Goal: Transaction & Acquisition: Purchase product/service

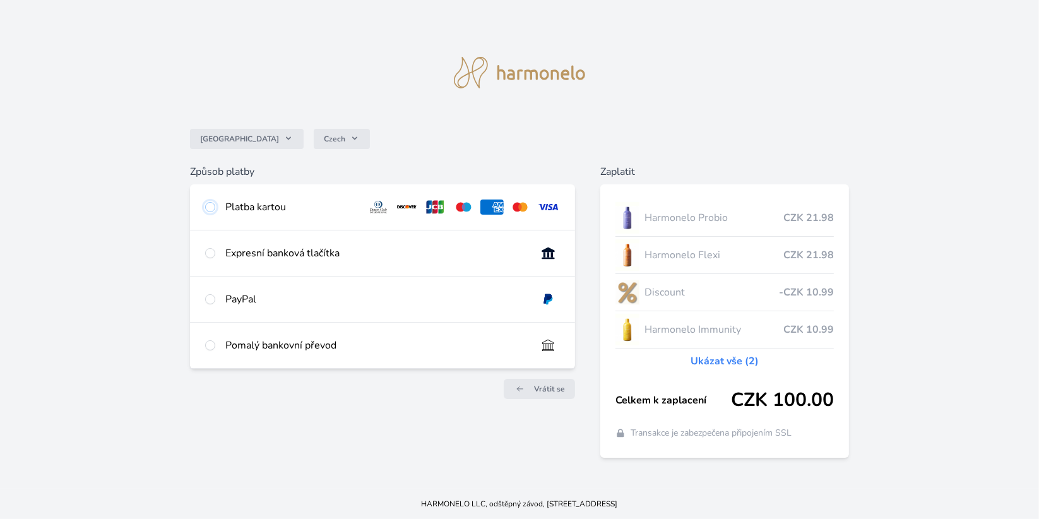
click at [208, 205] on input "radio" at bounding box center [210, 207] width 10 height 10
radio input "true"
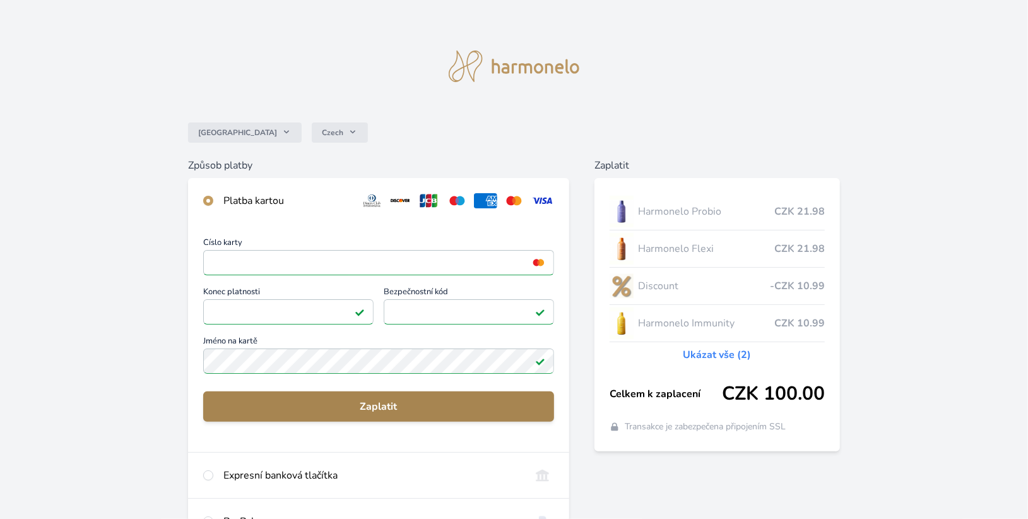
click at [399, 407] on span "Zaplatit" at bounding box center [378, 406] width 331 height 15
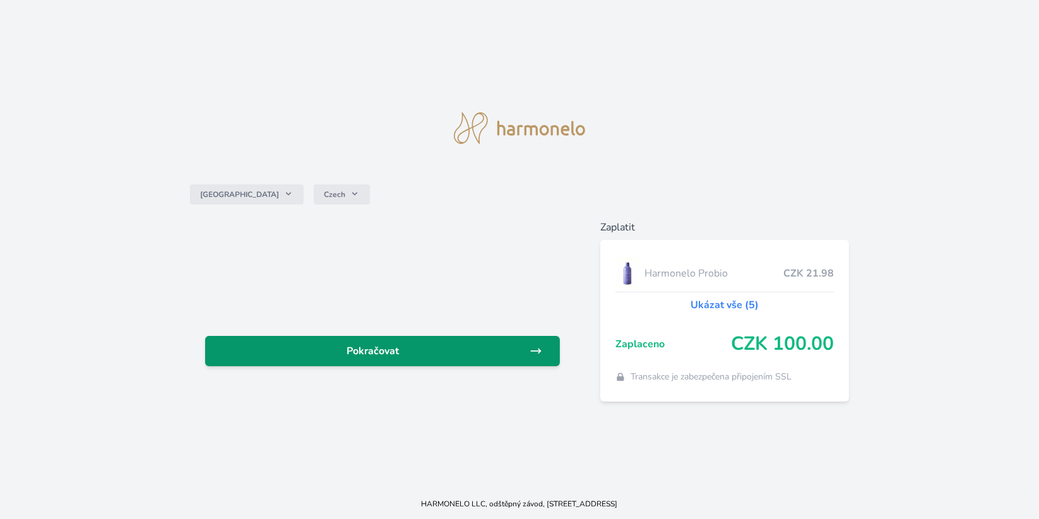
click at [416, 341] on link "Pokračovat" at bounding box center [382, 351] width 355 height 30
